Goal: Task Accomplishment & Management: Use online tool/utility

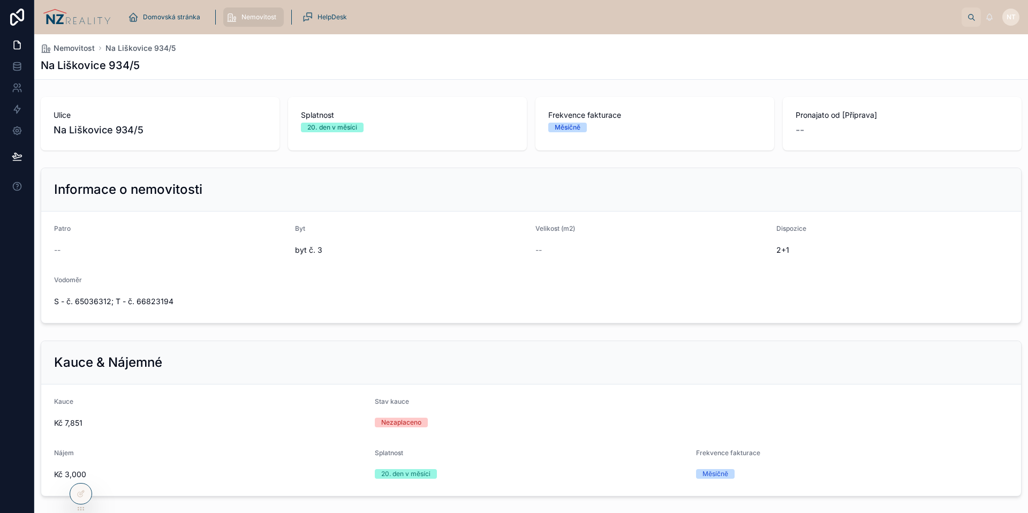
click at [463, 74] on div "Nemovitost Na Liškovice 934/5 Na Liškovice 934/5" at bounding box center [531, 56] width 981 height 45
click at [180, 16] on span "Domovská stránka" at bounding box center [171, 17] width 57 height 9
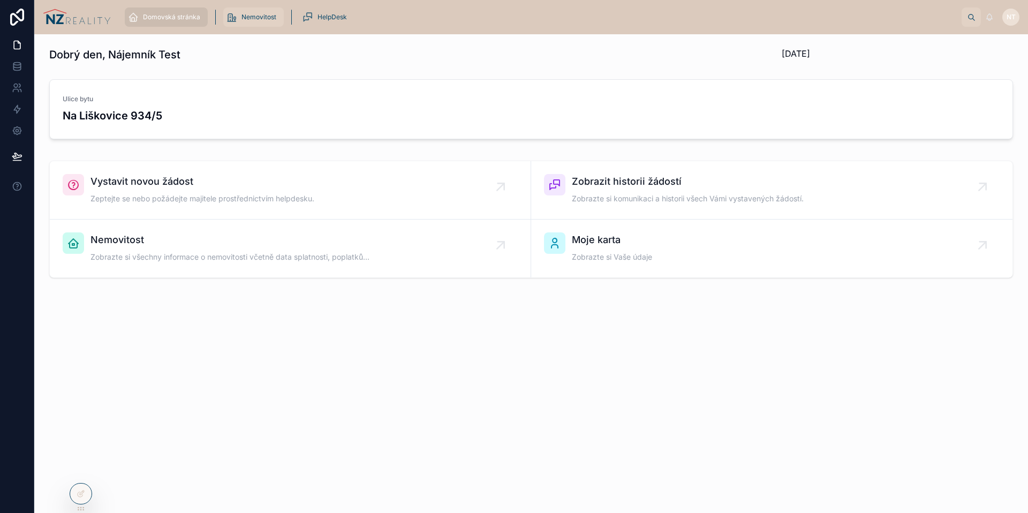
click at [224, 16] on link "Nemovitost" at bounding box center [253, 16] width 60 height 19
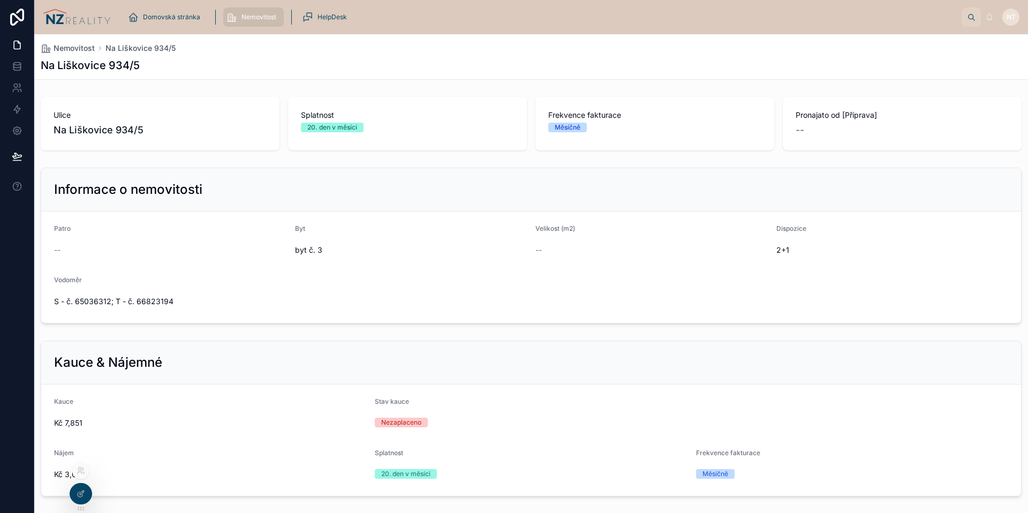
click at [82, 467] on icon at bounding box center [82, 468] width 1 height 3
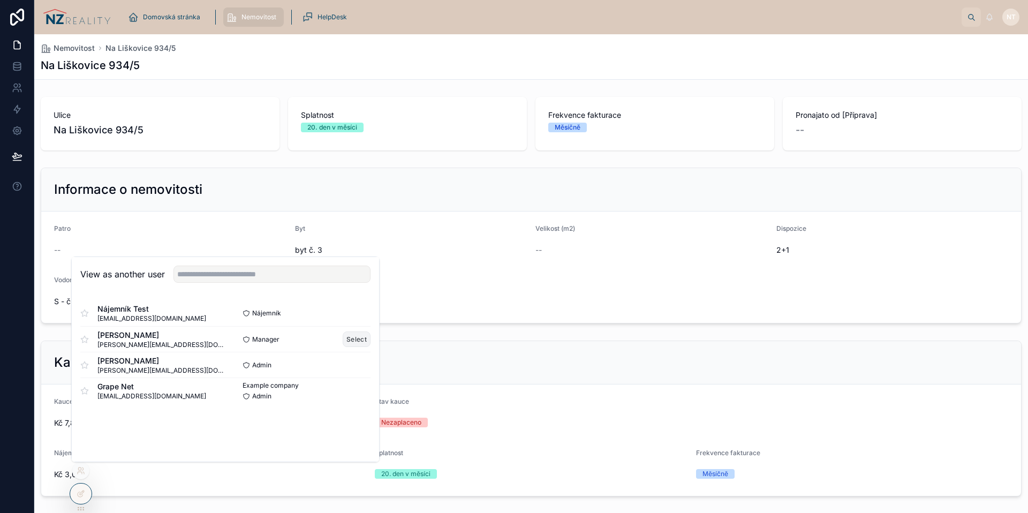
click at [351, 337] on button "Select" at bounding box center [357, 339] width 28 height 16
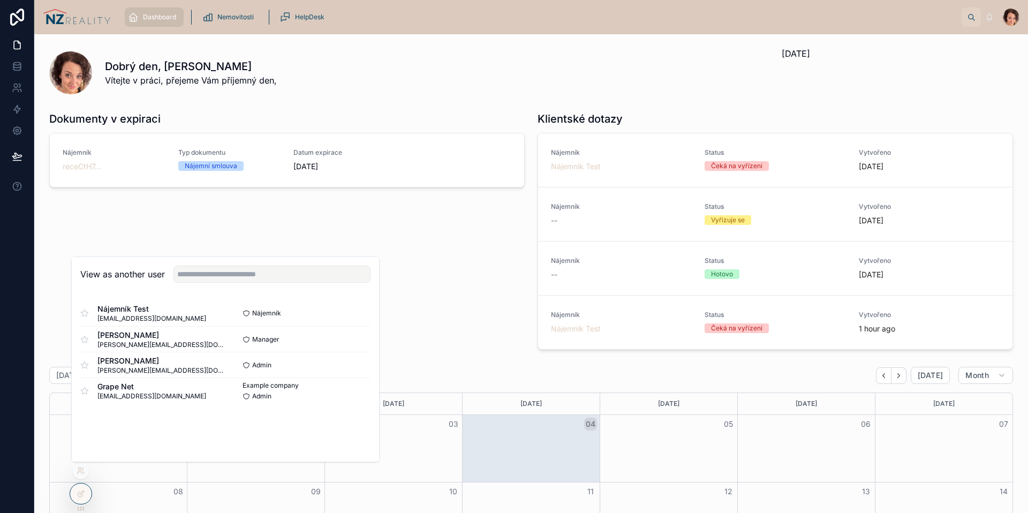
click at [289, 218] on div "Dokumenty v expiraci Nájemník receCtH7... Typ dokumentu Nájemní smlouva Datum e…" at bounding box center [287, 230] width 488 height 247
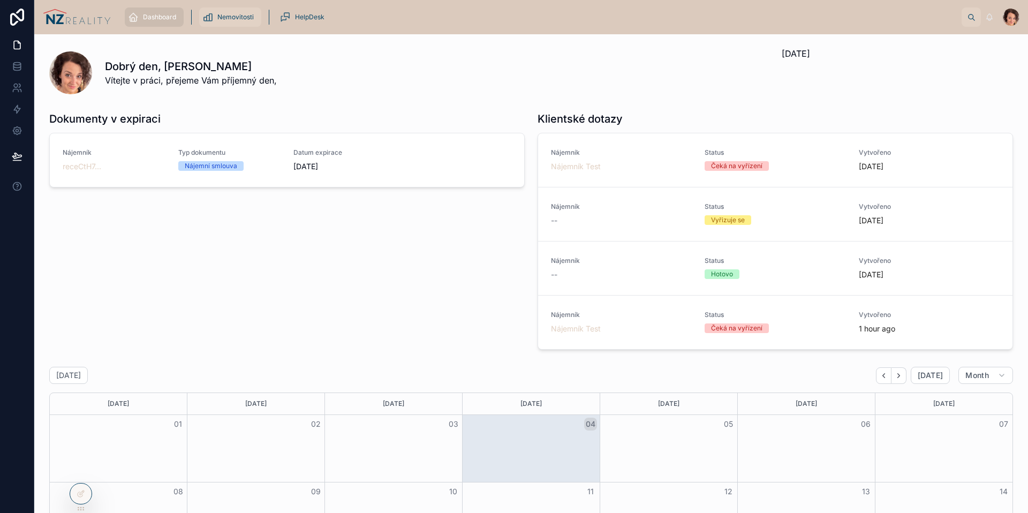
click at [243, 24] on div "Nemovitosti" at bounding box center [230, 17] width 56 height 17
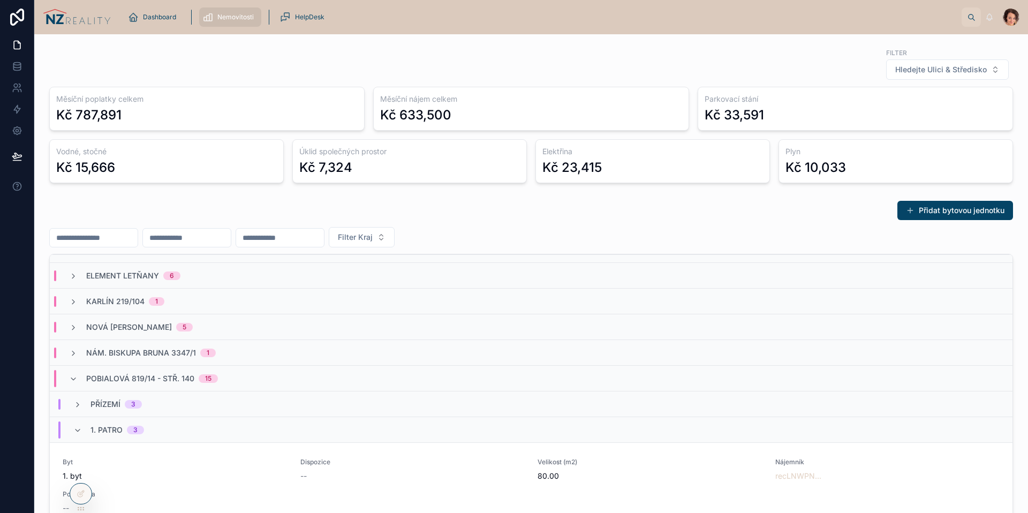
scroll to position [89, 0]
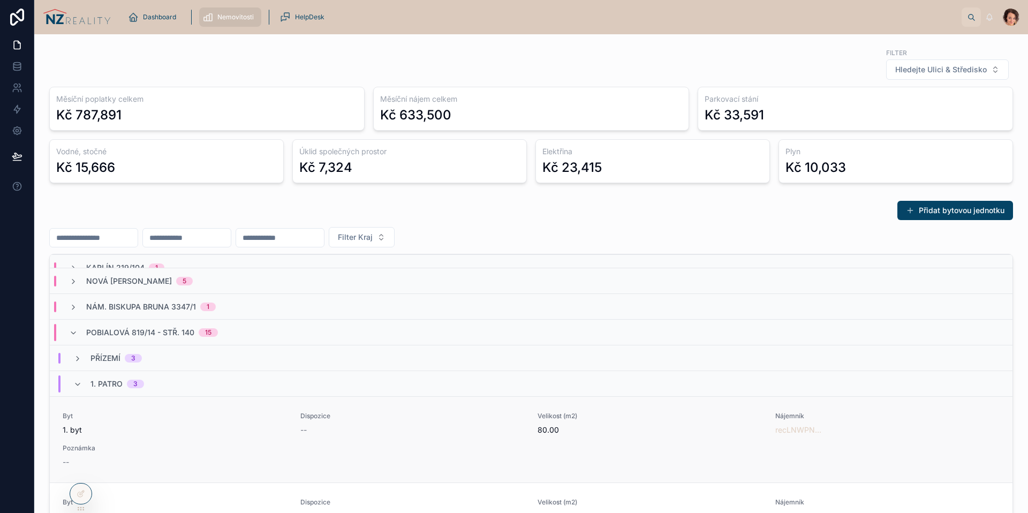
click at [185, 436] on div "Byt 1. byt Dispozice -- Velikost (m2) 80.00 Nájemník recLNWPN... Poznámka --" at bounding box center [531, 440] width 937 height 56
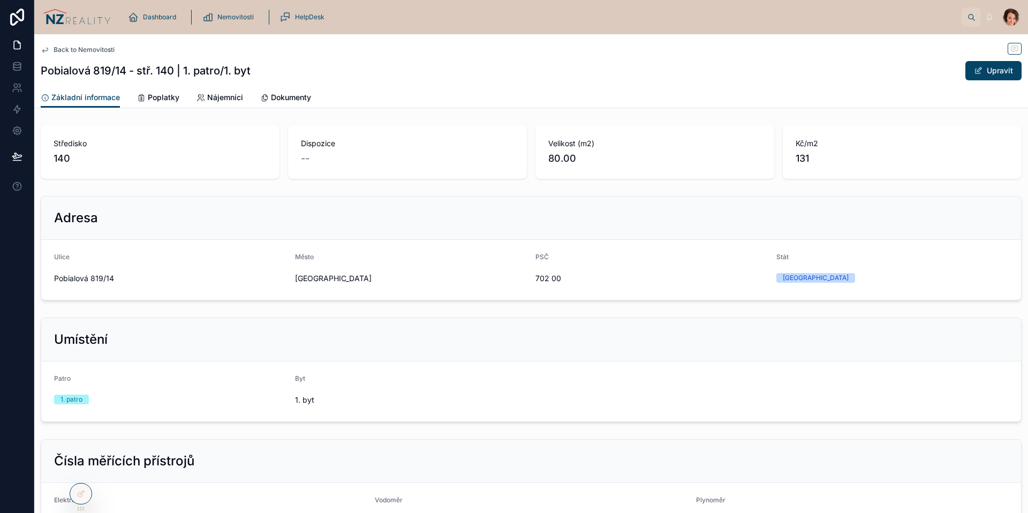
click at [188, 100] on div "Základní informace Poplatky Nájemníci Dokumenty" at bounding box center [531, 97] width 981 height 20
click at [170, 97] on span "Poplatky" at bounding box center [164, 97] width 32 height 11
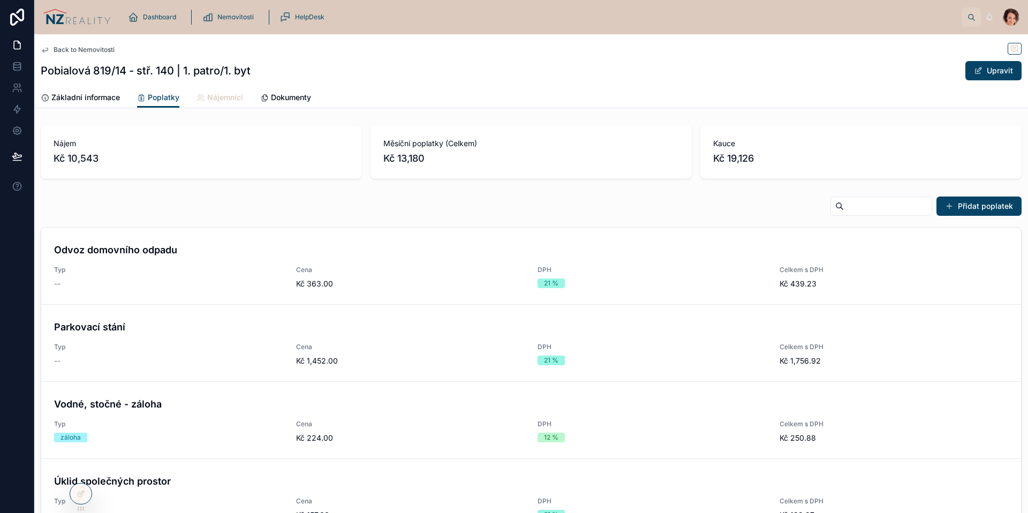
click at [216, 96] on span "Nájemníci" at bounding box center [225, 97] width 36 height 11
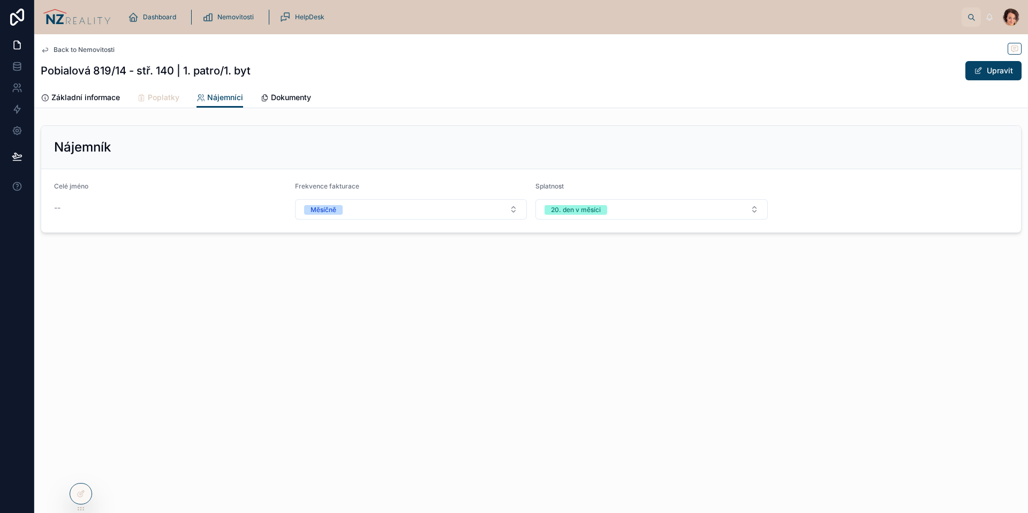
click at [149, 97] on span "Poplatky" at bounding box center [164, 97] width 32 height 11
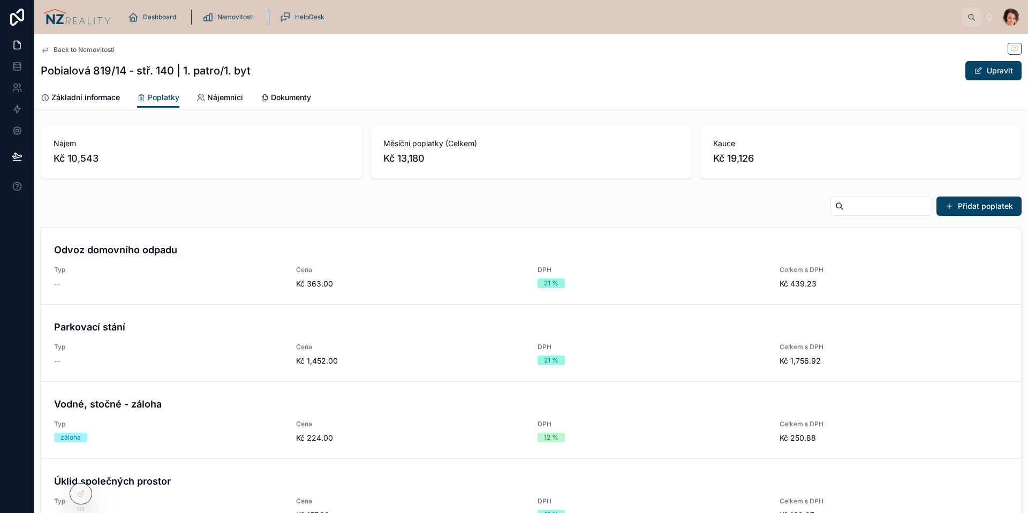
click at [864, 216] on div "Přidat poplatek" at bounding box center [531, 208] width 981 height 25
click at [854, 214] on div at bounding box center [881, 205] width 102 height 19
click at [853, 211] on input "text" at bounding box center [888, 206] width 88 height 15
click at [617, 207] on div "Přidat poplatek" at bounding box center [531, 208] width 981 height 25
click at [103, 22] on img at bounding box center [77, 17] width 68 height 17
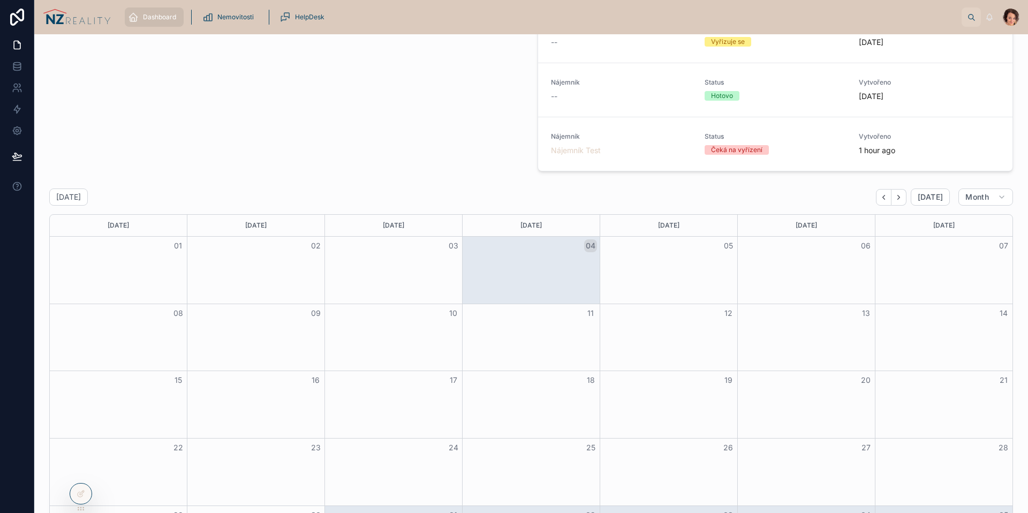
scroll to position [184, 0]
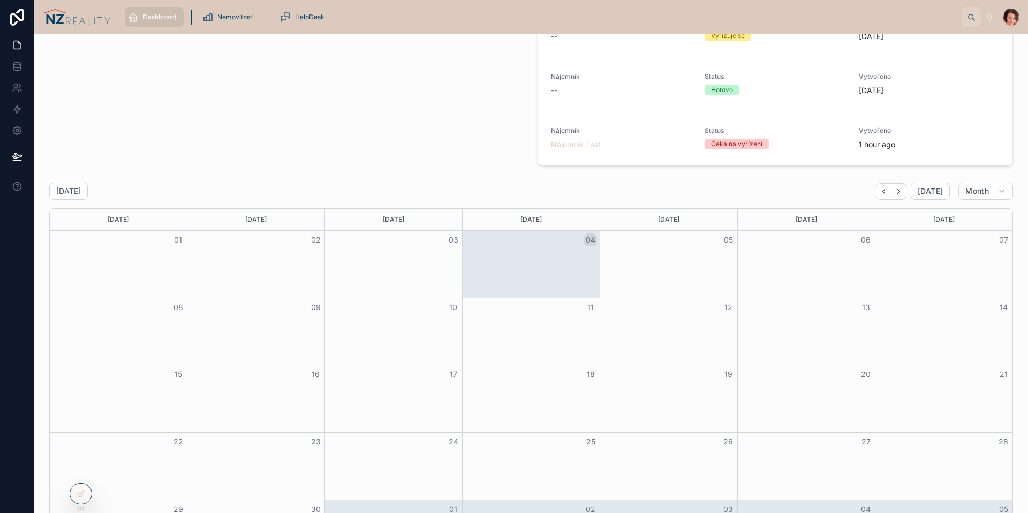
click at [247, 35] on div "Dokumenty v expiraci Nájemník receCtH7... Typ dokumentu Nájemní smlouva Datum e…" at bounding box center [287, 46] width 488 height 247
click at [249, 11] on div "Nemovitosti" at bounding box center [230, 17] width 56 height 17
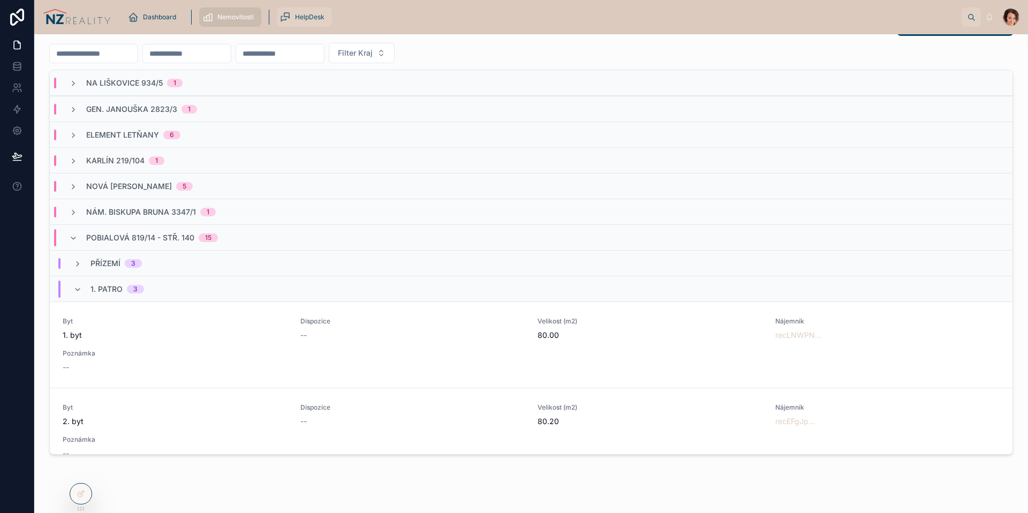
click at [312, 10] on div "HelpDesk" at bounding box center [304, 17] width 49 height 17
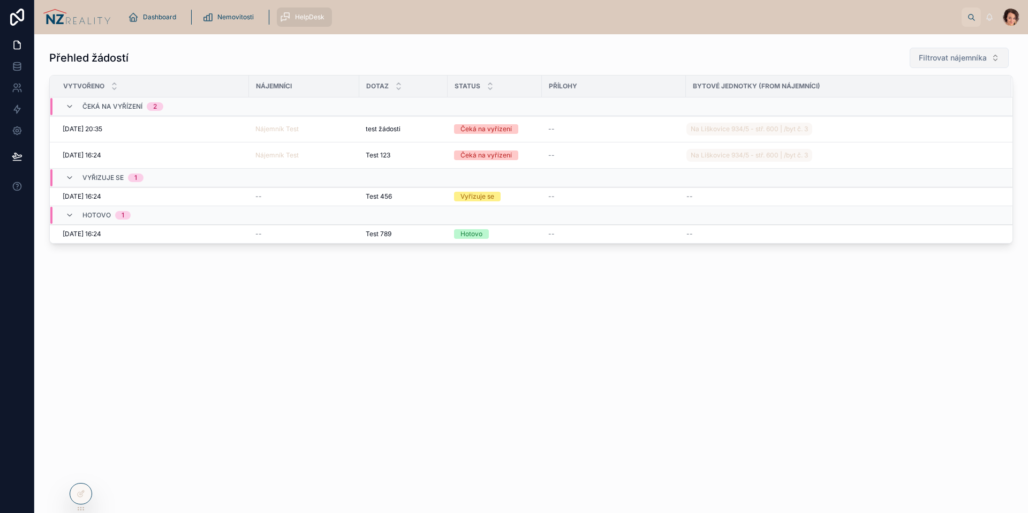
click at [964, 59] on span "Filtrovat nájemníka" at bounding box center [953, 57] width 68 height 11
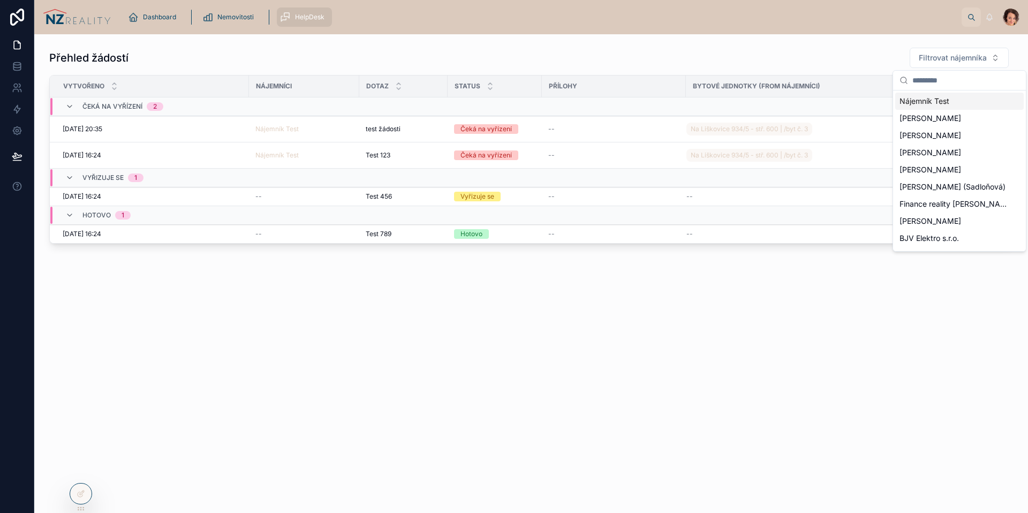
click at [839, 51] on div "Přehled žádostí Filtrovat nájemníka" at bounding box center [531, 57] width 964 height 21
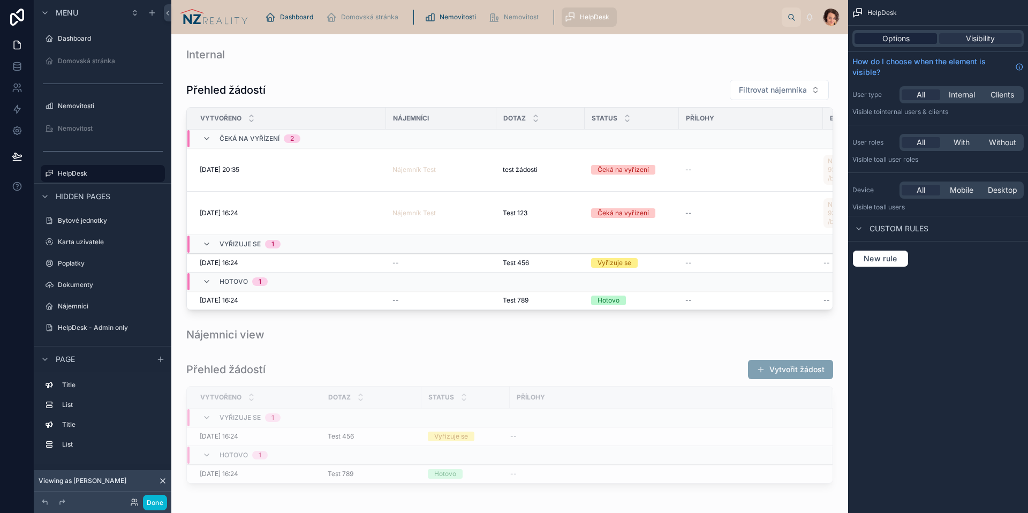
click at [902, 35] on span "Options" at bounding box center [895, 38] width 27 height 11
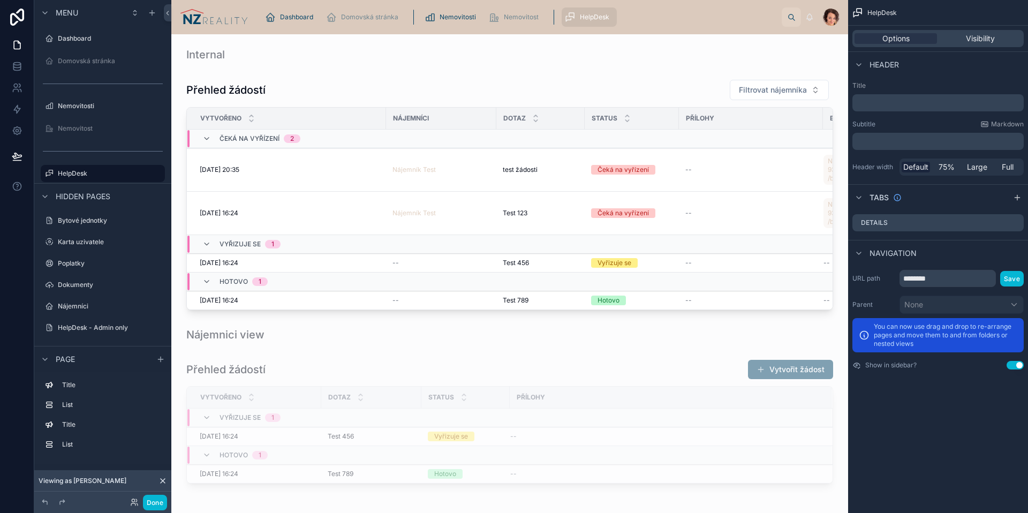
click at [672, 70] on div "Internal Přehled žádostí Filtrovat nájemníka Vytvořeno Nájemníci Dotaz Status P…" at bounding box center [509, 507] width 677 height 946
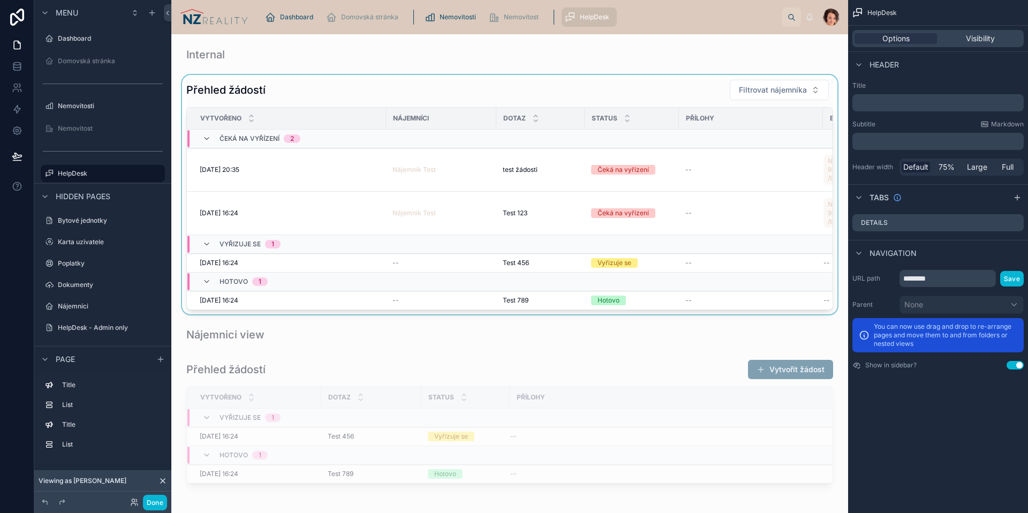
click at [680, 83] on div at bounding box center [510, 194] width 660 height 239
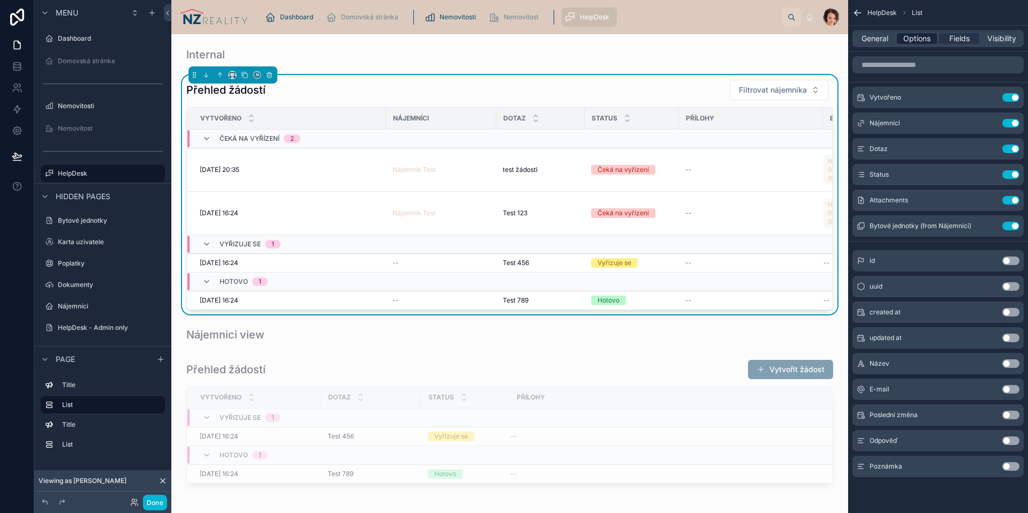
click at [925, 42] on span "Options" at bounding box center [916, 38] width 27 height 11
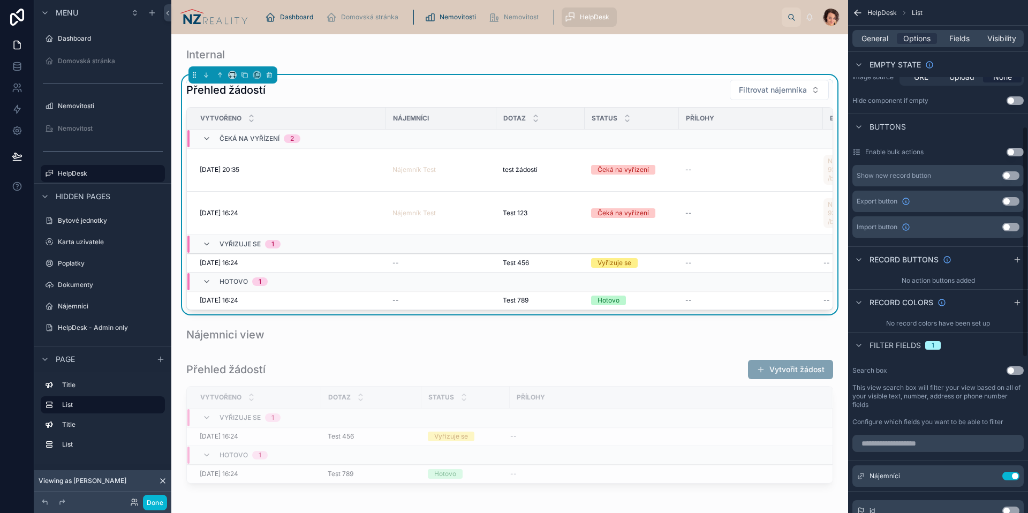
scroll to position [281, 0]
click at [990, 473] on icon "scrollable content" at bounding box center [990, 473] width 4 height 4
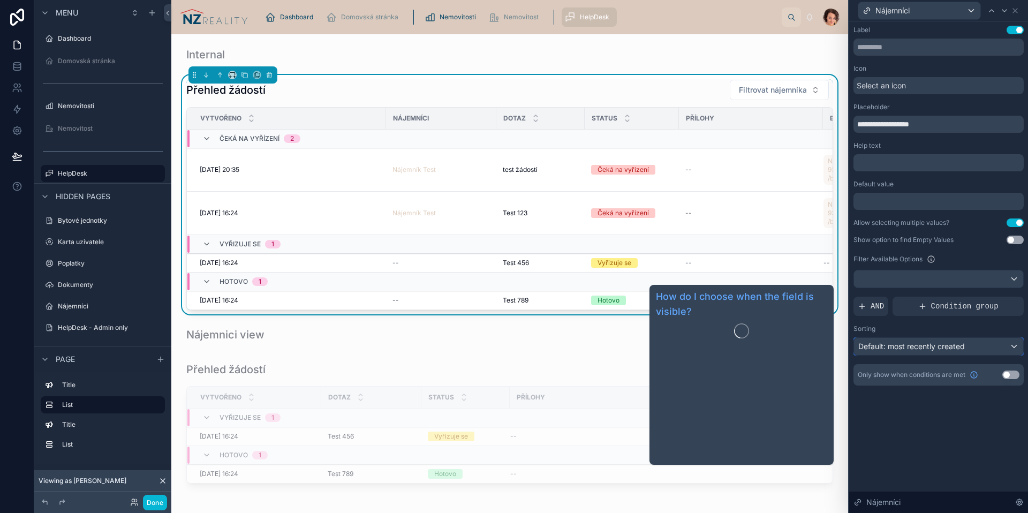
click at [917, 343] on span "Default: most recently created" at bounding box center [911, 346] width 107 height 9
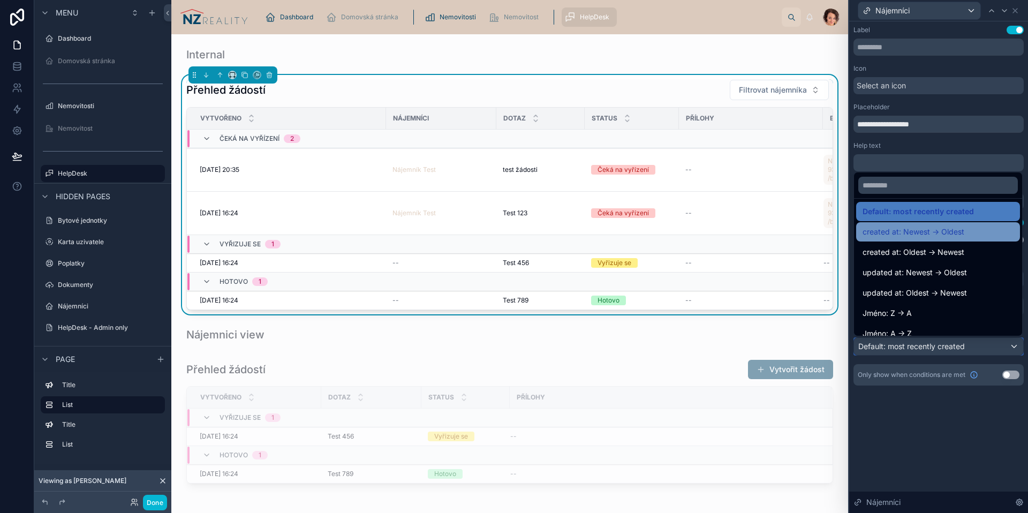
scroll to position [0, 0]
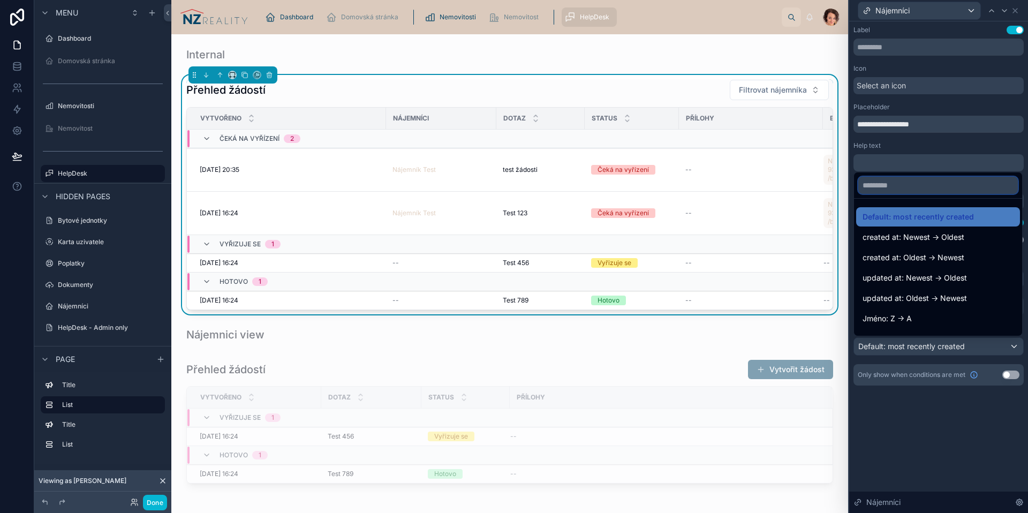
click at [893, 185] on input "text" at bounding box center [938, 185] width 160 height 17
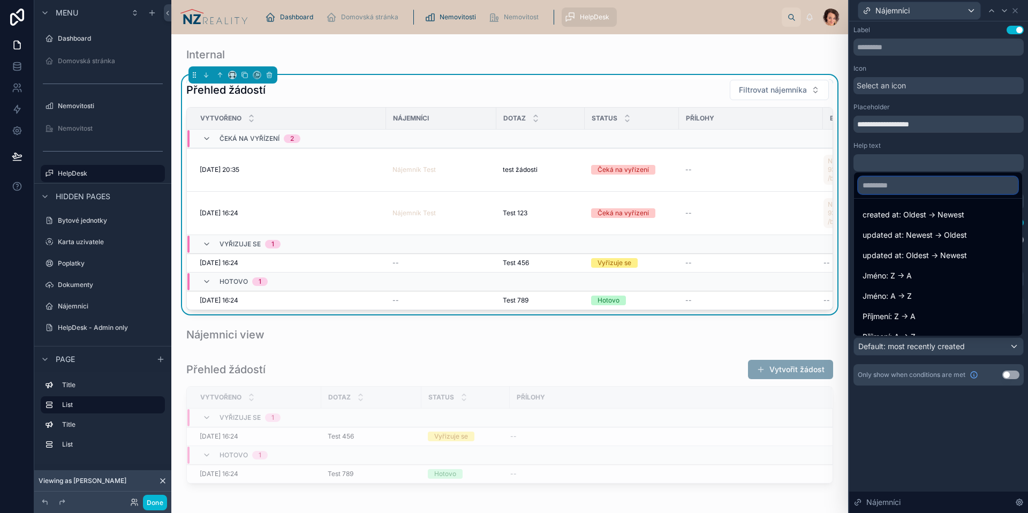
scroll to position [94, 0]
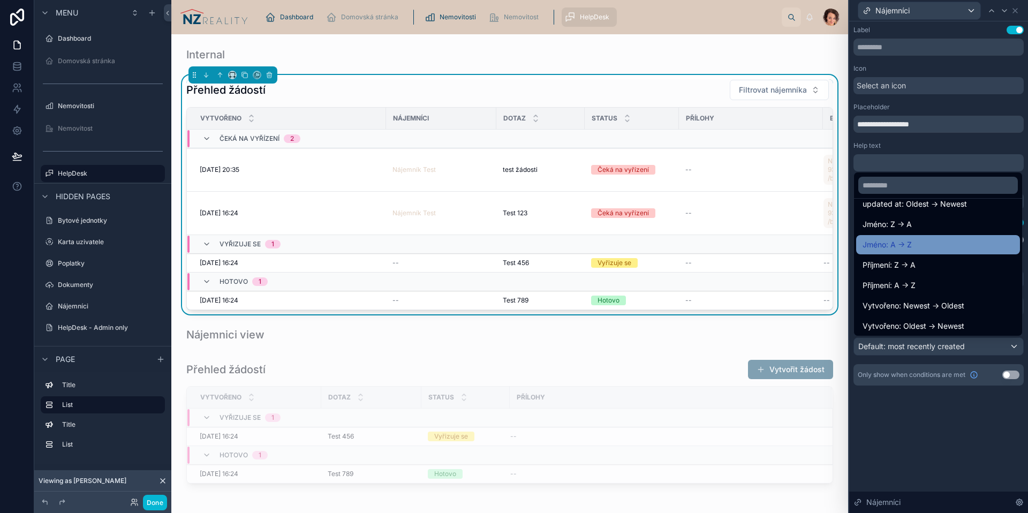
click at [914, 245] on div "Jméno: A -> Z" at bounding box center [937, 244] width 151 height 13
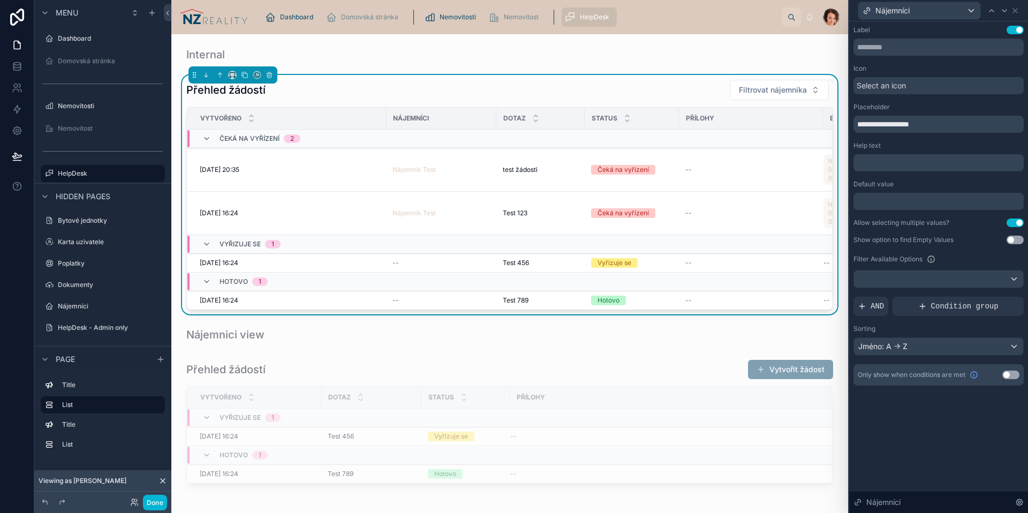
click at [919, 428] on div "**********" at bounding box center [938, 266] width 179 height 491
click at [151, 504] on button "Done" at bounding box center [155, 503] width 24 height 16
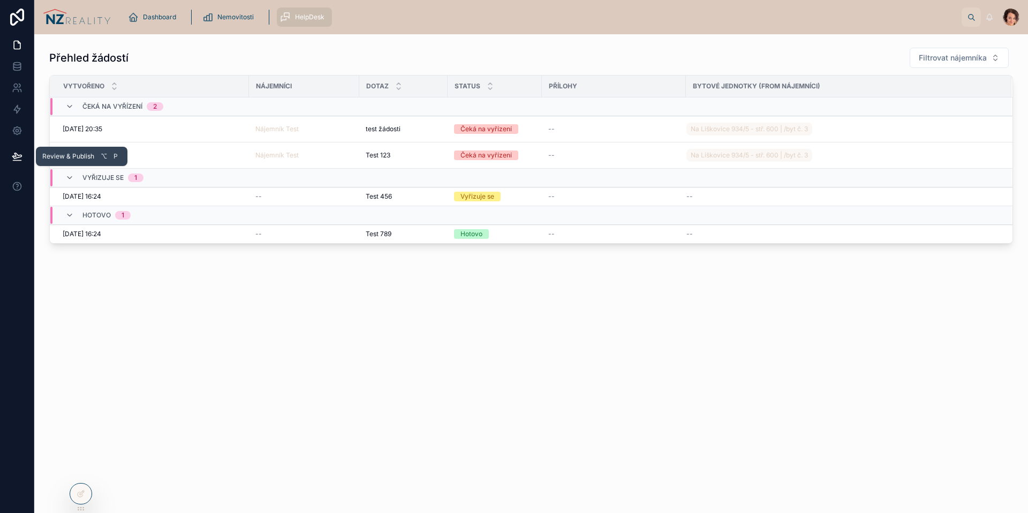
click at [8, 153] on button at bounding box center [17, 156] width 24 height 30
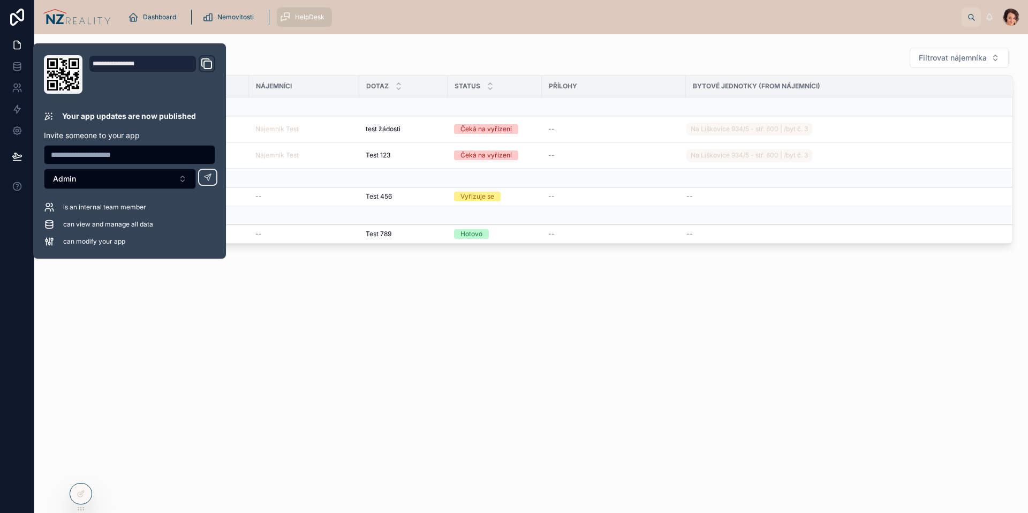
click at [234, 364] on div "Přehled žádostí Filtrovat nájemníka Vytvořeno Nájemníci Dotaz Status Přílohy By…" at bounding box center [531, 273] width 994 height 479
